Goal: Check status: Check status

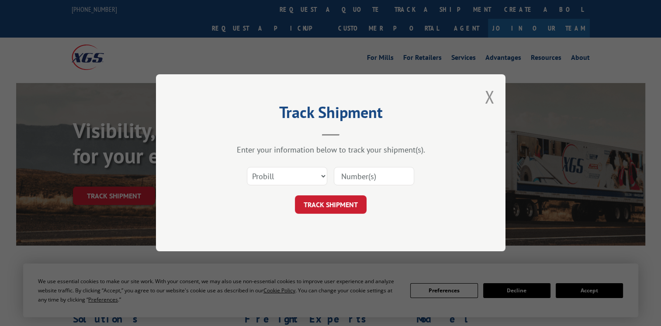
click at [324, 172] on select "Select category... Probill BOL PO" at bounding box center [287, 176] width 80 height 18
select select "bol"
click at [247, 167] on select "Select category... Probill BOL PO" at bounding box center [287, 176] width 80 height 18
click at [358, 176] on input at bounding box center [374, 176] width 80 height 18
type input "17594469"
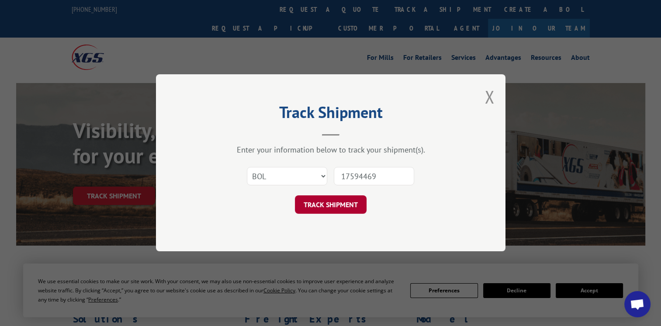
click at [355, 205] on button "TRACK SHIPMENT" at bounding box center [331, 205] width 72 height 18
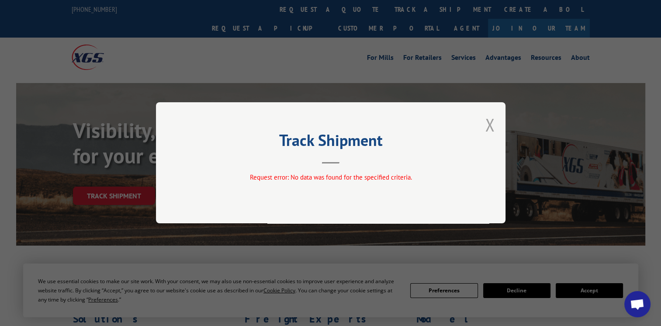
click at [485, 133] on button "Close modal" at bounding box center [490, 124] width 10 height 23
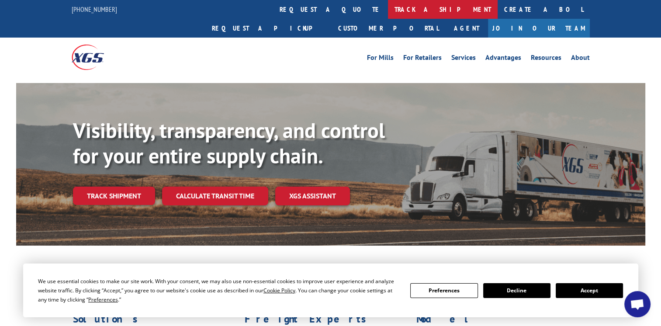
click at [388, 11] on link "track a shipment" at bounding box center [443, 9] width 110 height 19
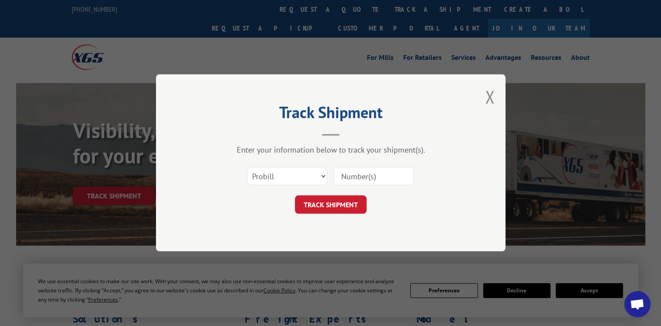
click at [362, 179] on input at bounding box center [374, 176] width 80 height 18
type input "17594469"
click at [341, 205] on button "TRACK SHIPMENT" at bounding box center [331, 205] width 72 height 18
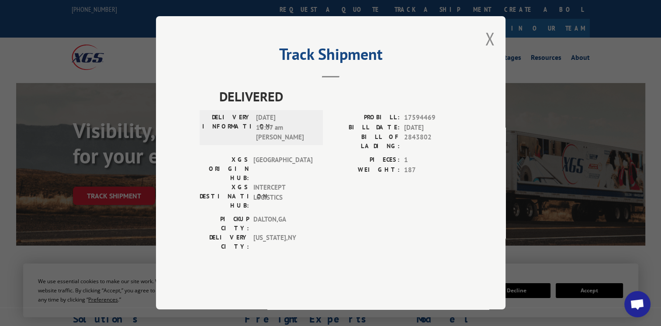
click at [341, 214] on div "PICKUP CITY: [GEOGRAPHIC_DATA] , [GEOGRAPHIC_DATA] DELIVERY CITY: [US_STATE] , …" at bounding box center [331, 234] width 262 height 41
click at [490, 50] on button "Close modal" at bounding box center [490, 38] width 10 height 23
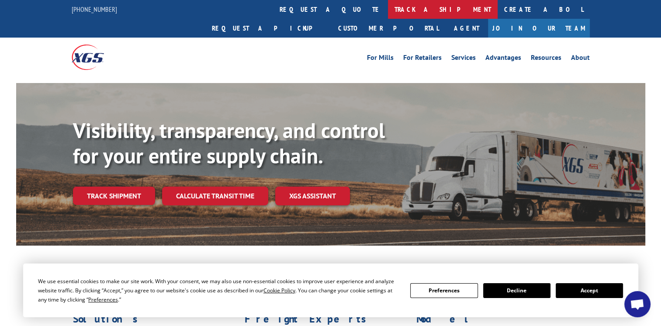
click at [388, 11] on link "track a shipment" at bounding box center [443, 9] width 110 height 19
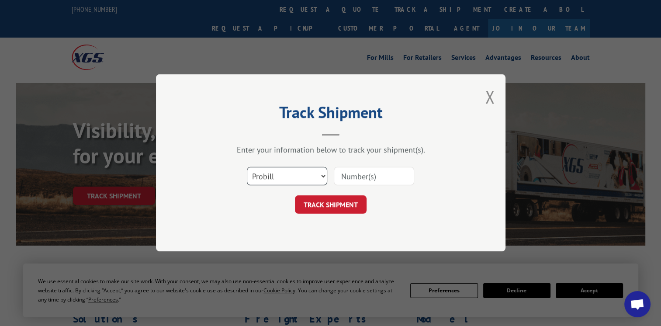
click at [294, 171] on select "Select category... Probill BOL PO" at bounding box center [287, 176] width 80 height 18
select select "bol"
click at [247, 167] on select "Select category... Probill BOL PO" at bounding box center [287, 176] width 80 height 18
click at [342, 179] on input at bounding box center [374, 176] width 80 height 18
paste input "2843802"
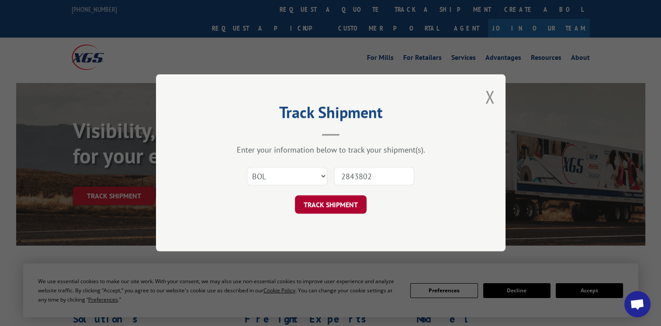
type input "2843802"
click at [351, 209] on button "TRACK SHIPMENT" at bounding box center [331, 205] width 72 height 18
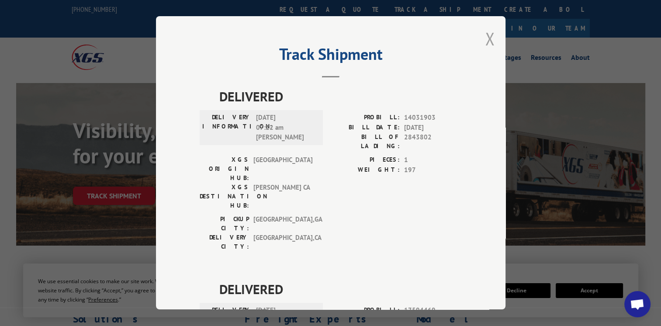
click at [485, 42] on button "Close modal" at bounding box center [490, 38] width 10 height 23
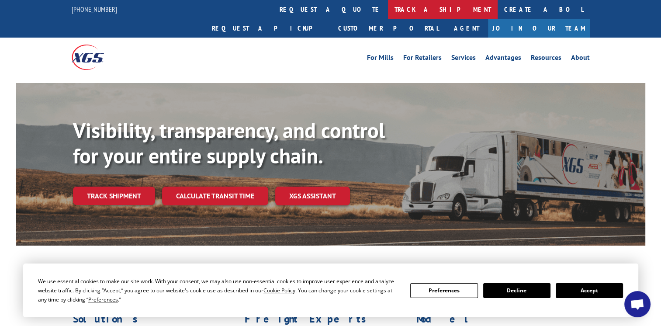
click at [388, 11] on link "track a shipment" at bounding box center [443, 9] width 110 height 19
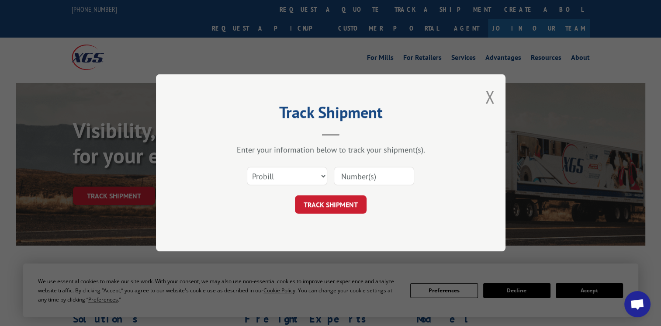
click at [370, 174] on input at bounding box center [374, 176] width 80 height 18
type input "17594469"
click at [339, 205] on button "TRACK SHIPMENT" at bounding box center [331, 205] width 72 height 18
